Goal: Find specific page/section: Find specific page/section

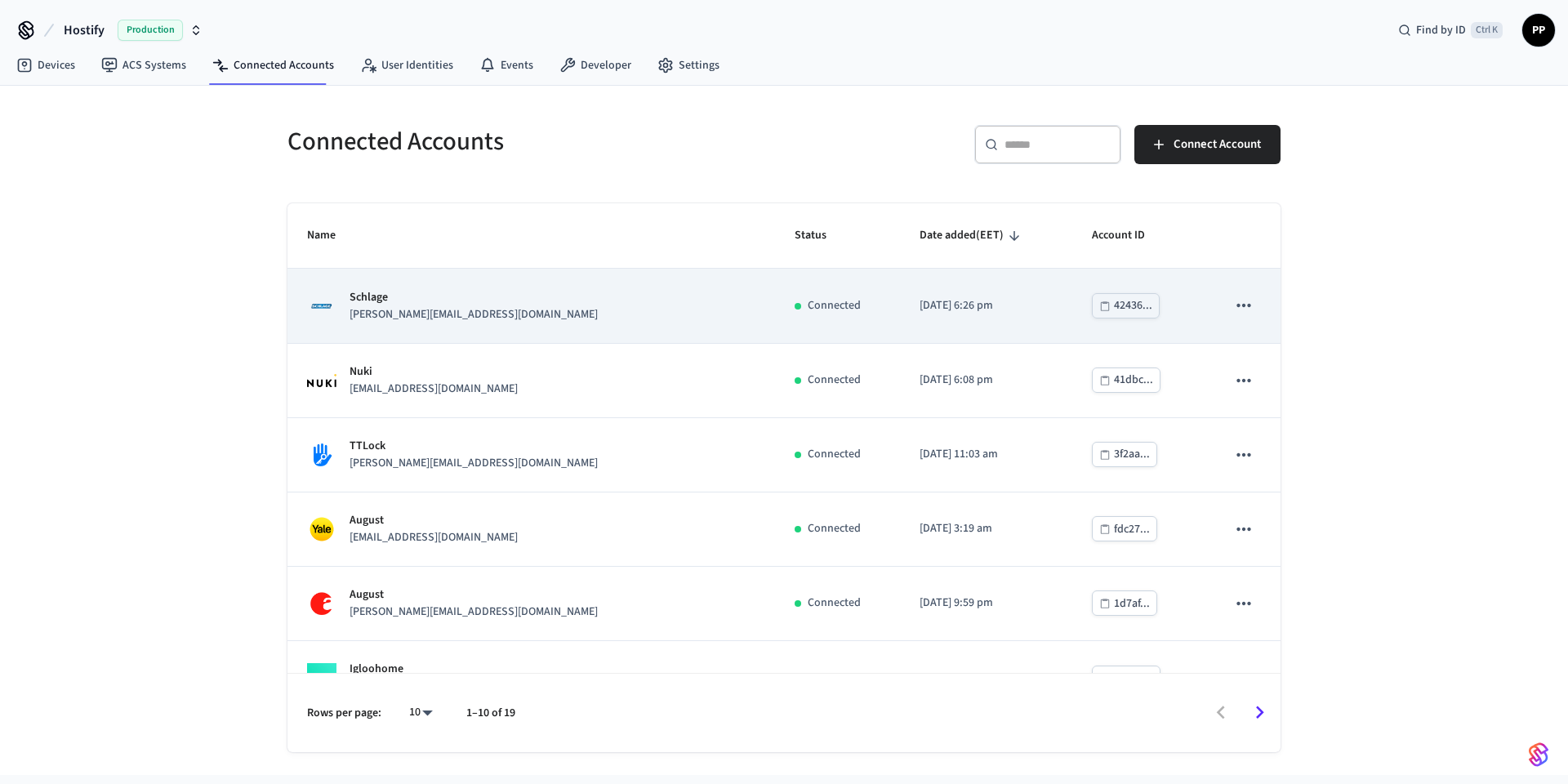
click at [483, 303] on div "Schlage [PERSON_NAME][EMAIL_ADDRESS][DOMAIN_NAME]" at bounding box center [531, 305] width 448 height 35
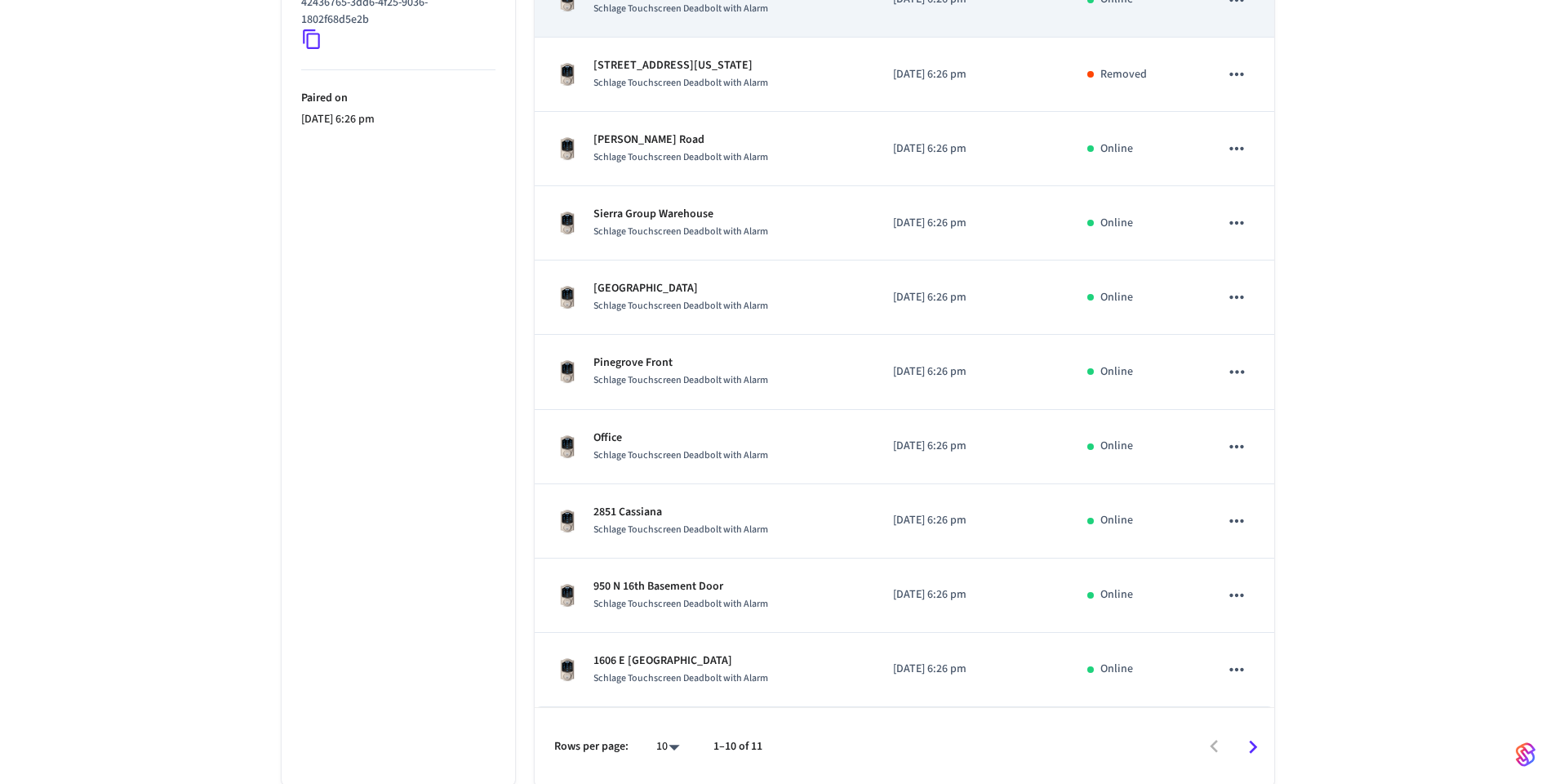
scroll to position [410, 0]
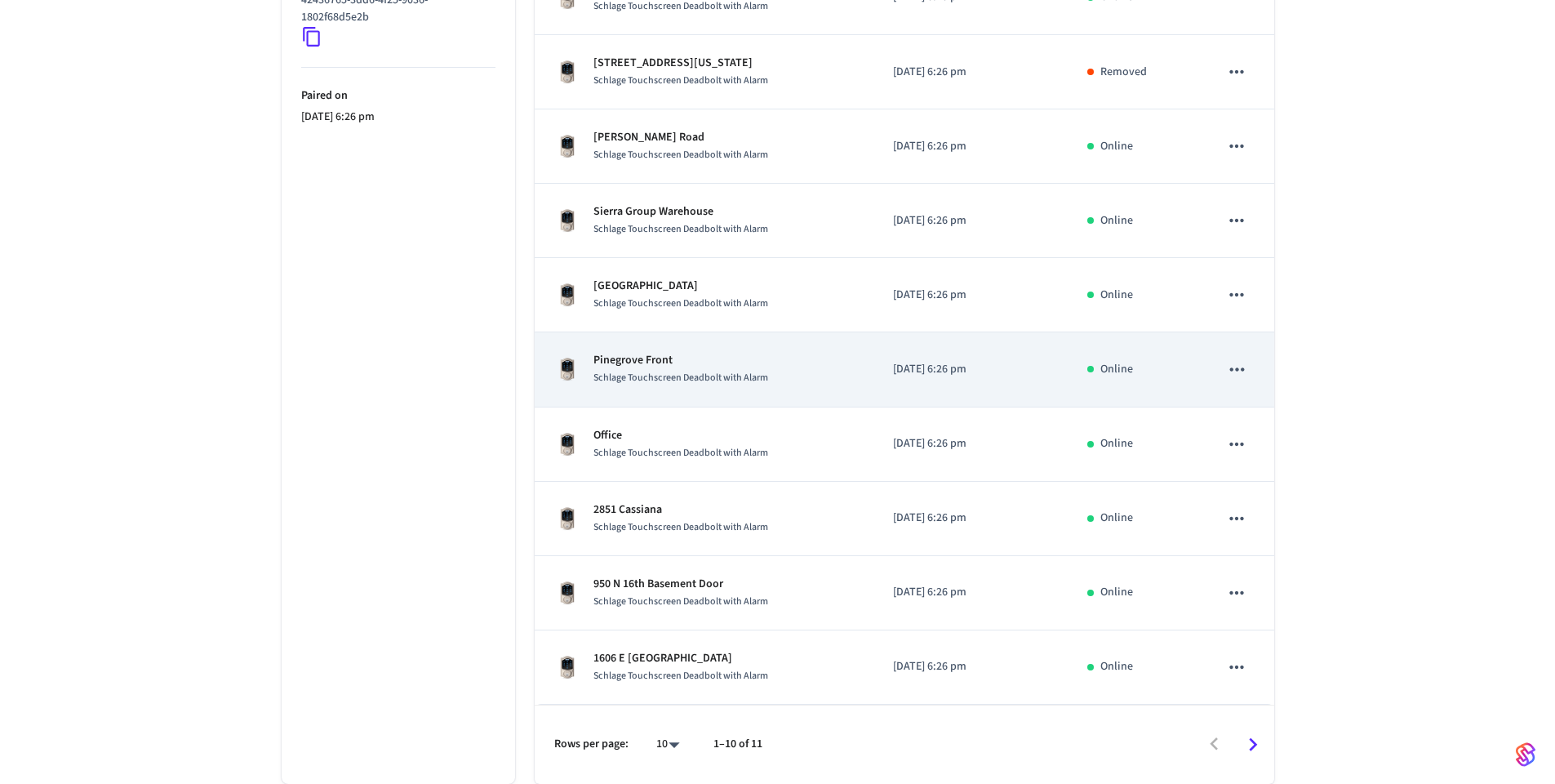
click at [698, 375] on span "Schlage Touchscreen Deadbolt with Alarm" at bounding box center [681, 377] width 174 height 14
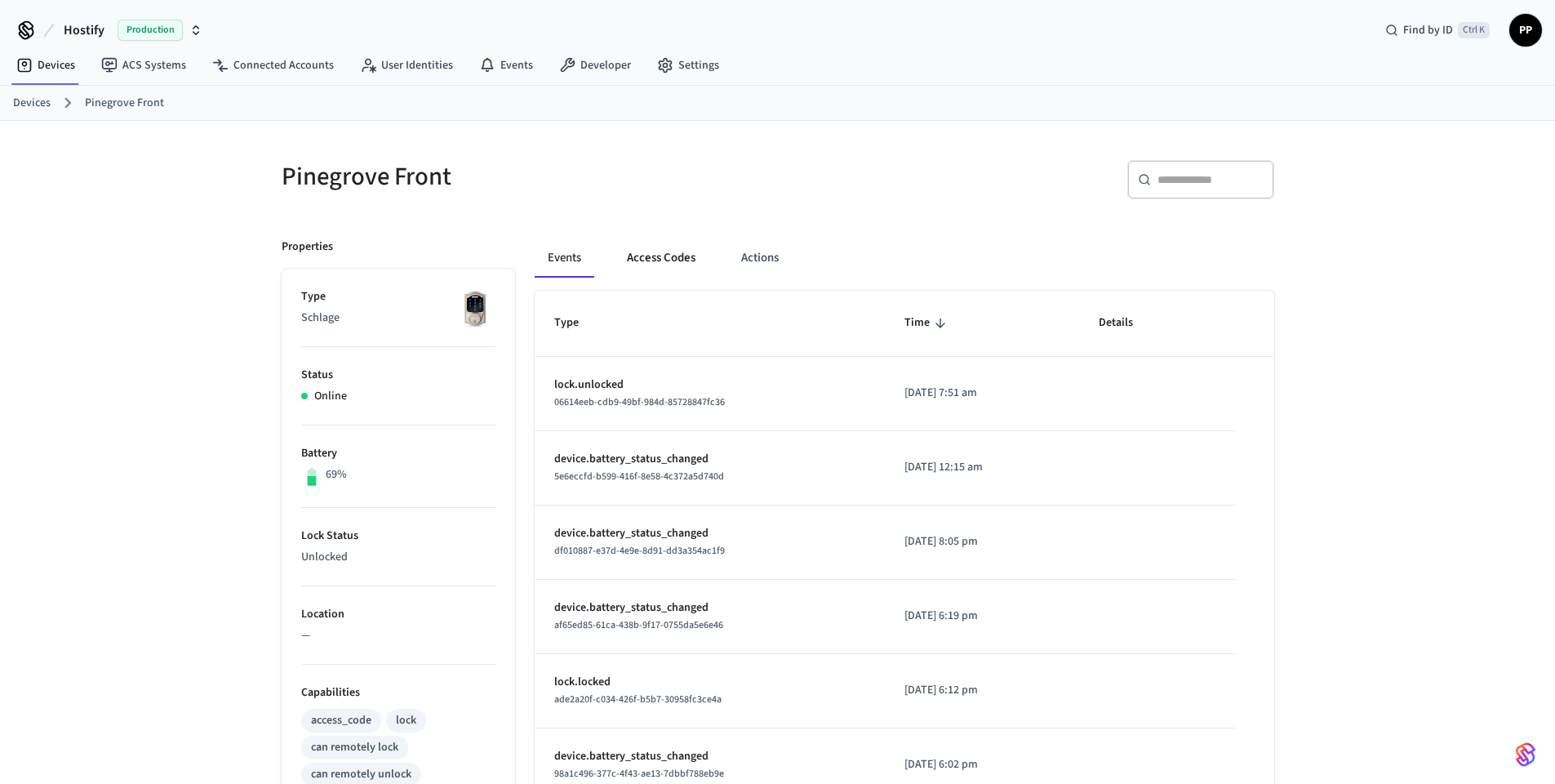
click at [686, 270] on button "Access Codes" at bounding box center [660, 258] width 95 height 39
